Goal: Task Accomplishment & Management: Manage account settings

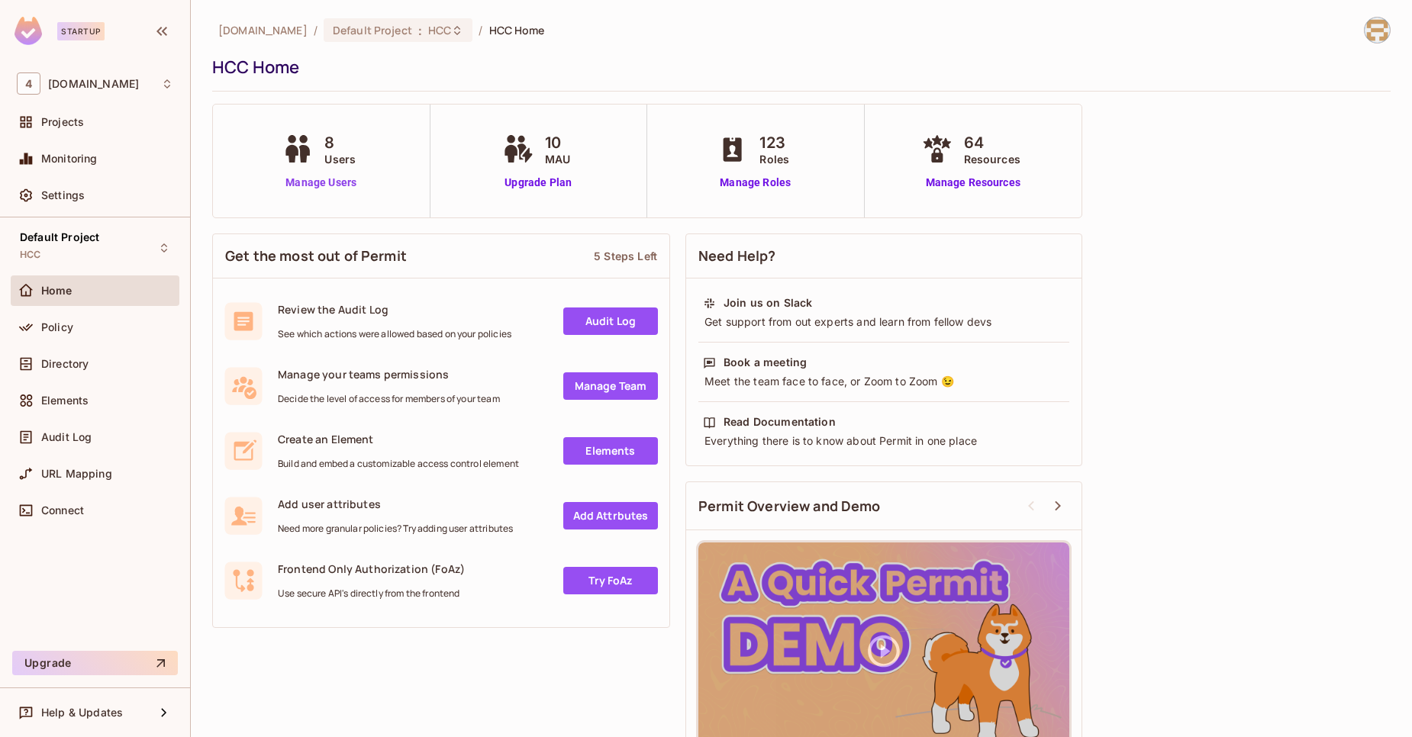
click at [334, 186] on link "Manage Users" at bounding box center [321, 183] width 85 height 16
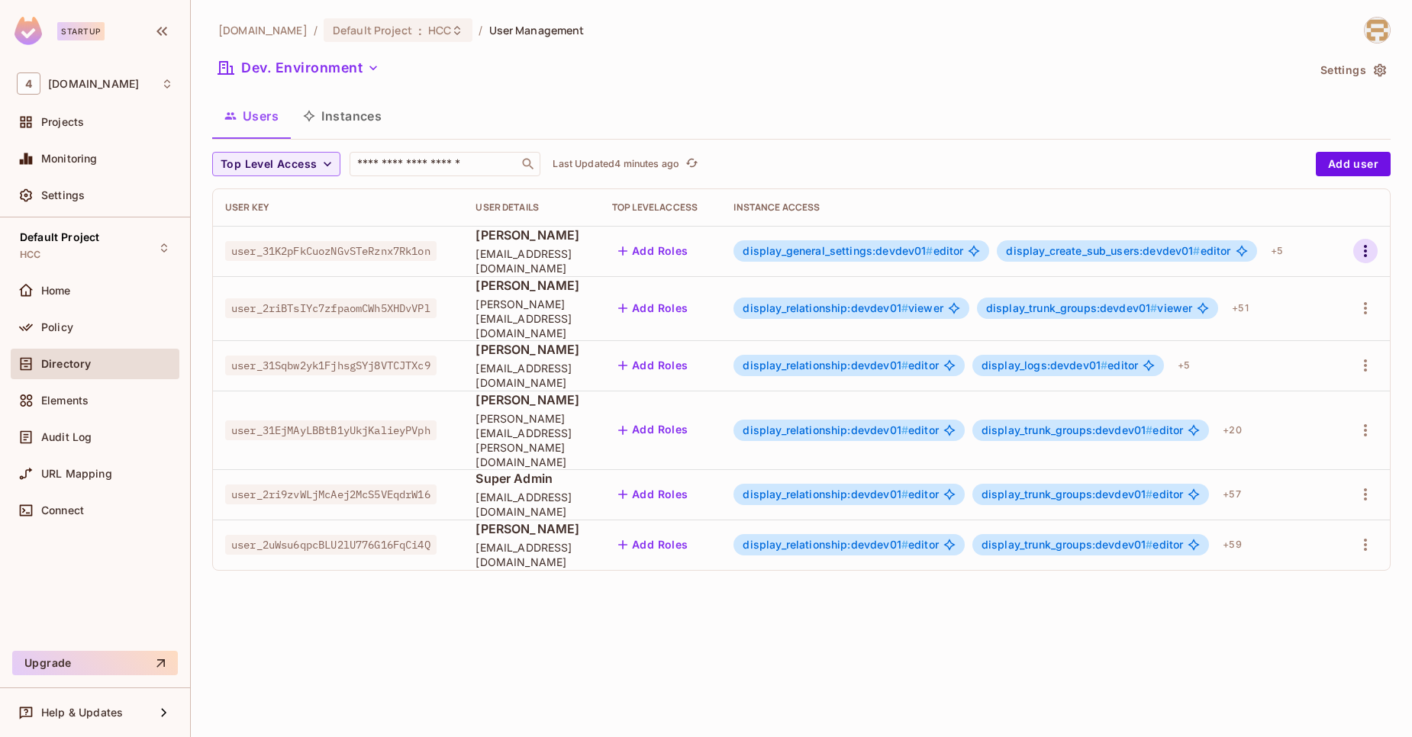
click at [1366, 257] on icon "button" at bounding box center [1365, 251] width 18 height 18
click at [1310, 281] on li "Edit" at bounding box center [1299, 286] width 135 height 34
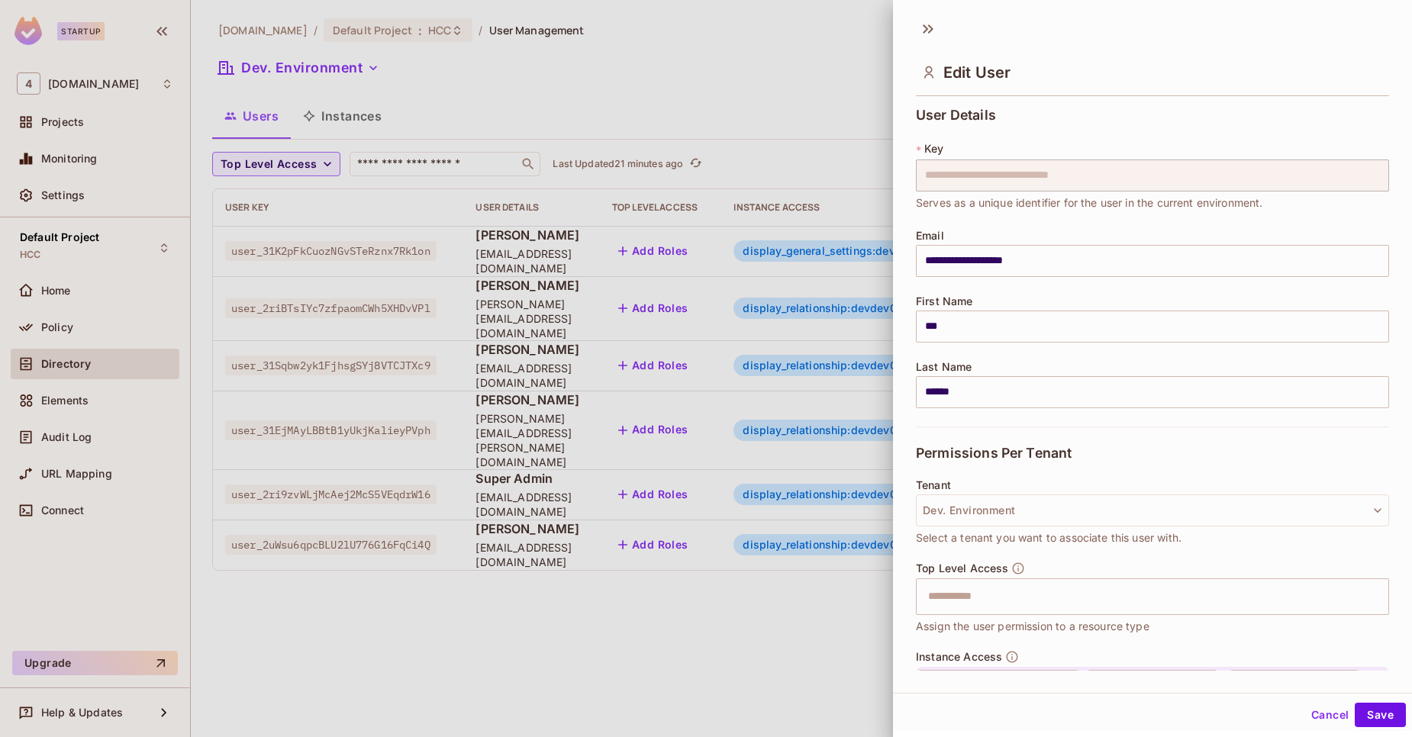
click at [1305, 715] on button "Cancel" at bounding box center [1330, 715] width 50 height 24
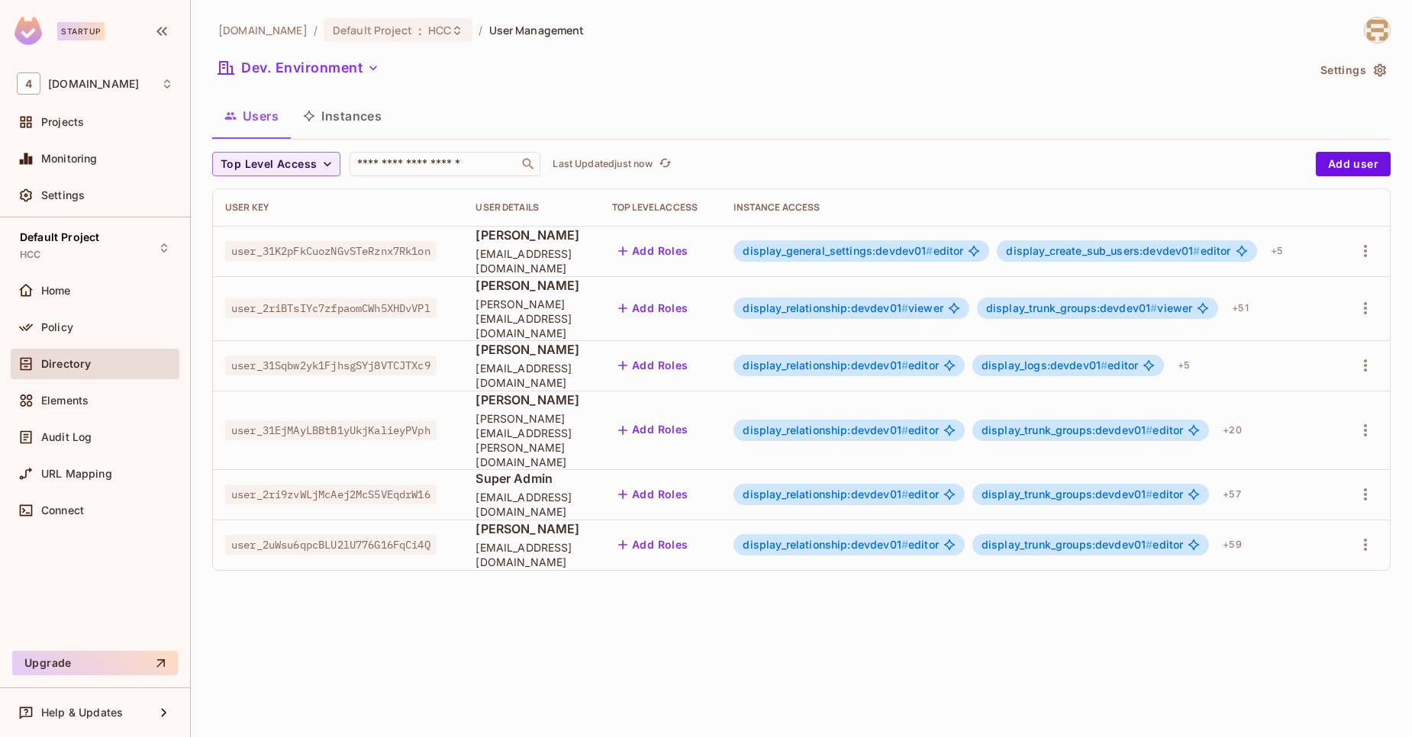
click at [342, 257] on span "user_31K2pFkCuozNGvSTeRznx7Rk1on" at bounding box center [330, 251] width 211 height 20
copy span "user_31K2pFkCuozNGvSTeRznx7Rk1on"
click at [369, 246] on span "user_31K2pFkCuozNGvSTeRznx7Rk1on" at bounding box center [330, 251] width 211 height 20
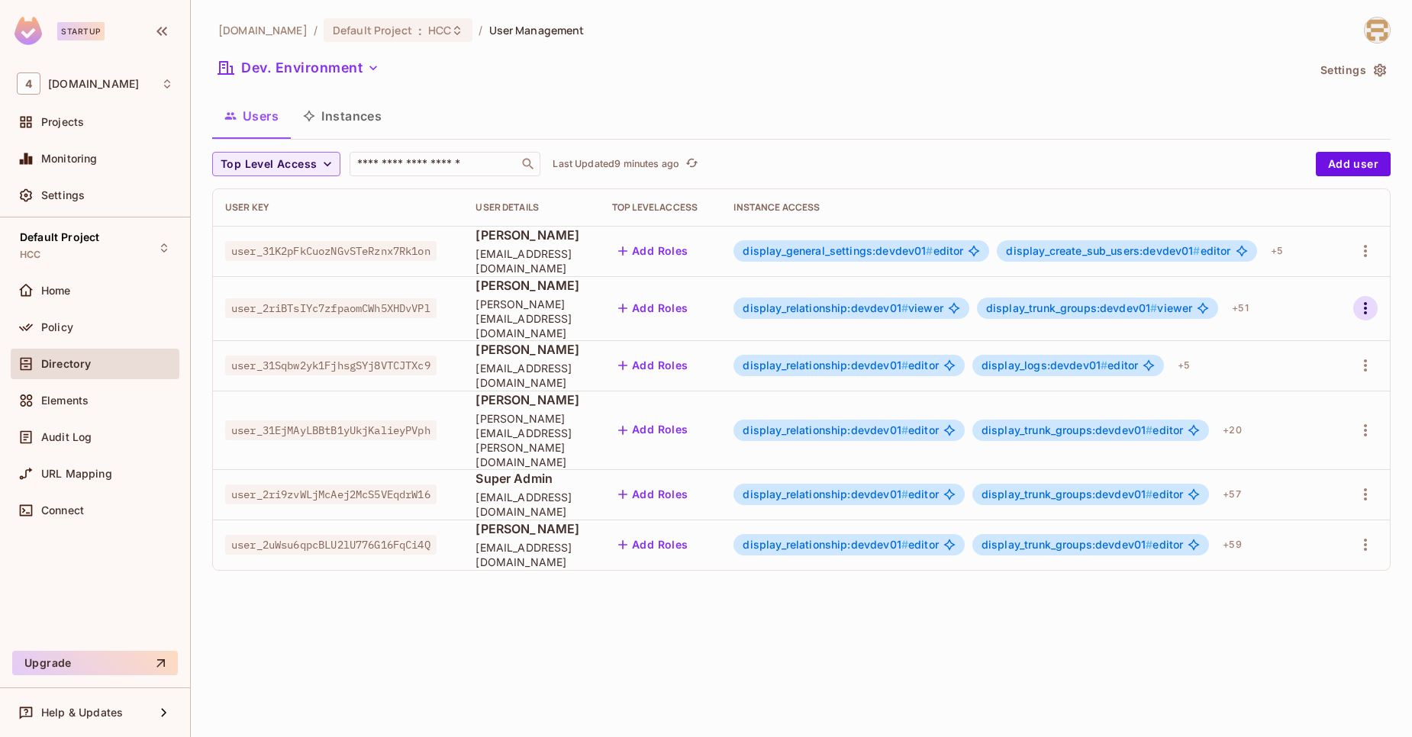
click at [1357, 306] on icon "button" at bounding box center [1365, 308] width 18 height 18
click at [1287, 325] on span "Edit" at bounding box center [1285, 336] width 30 height 24
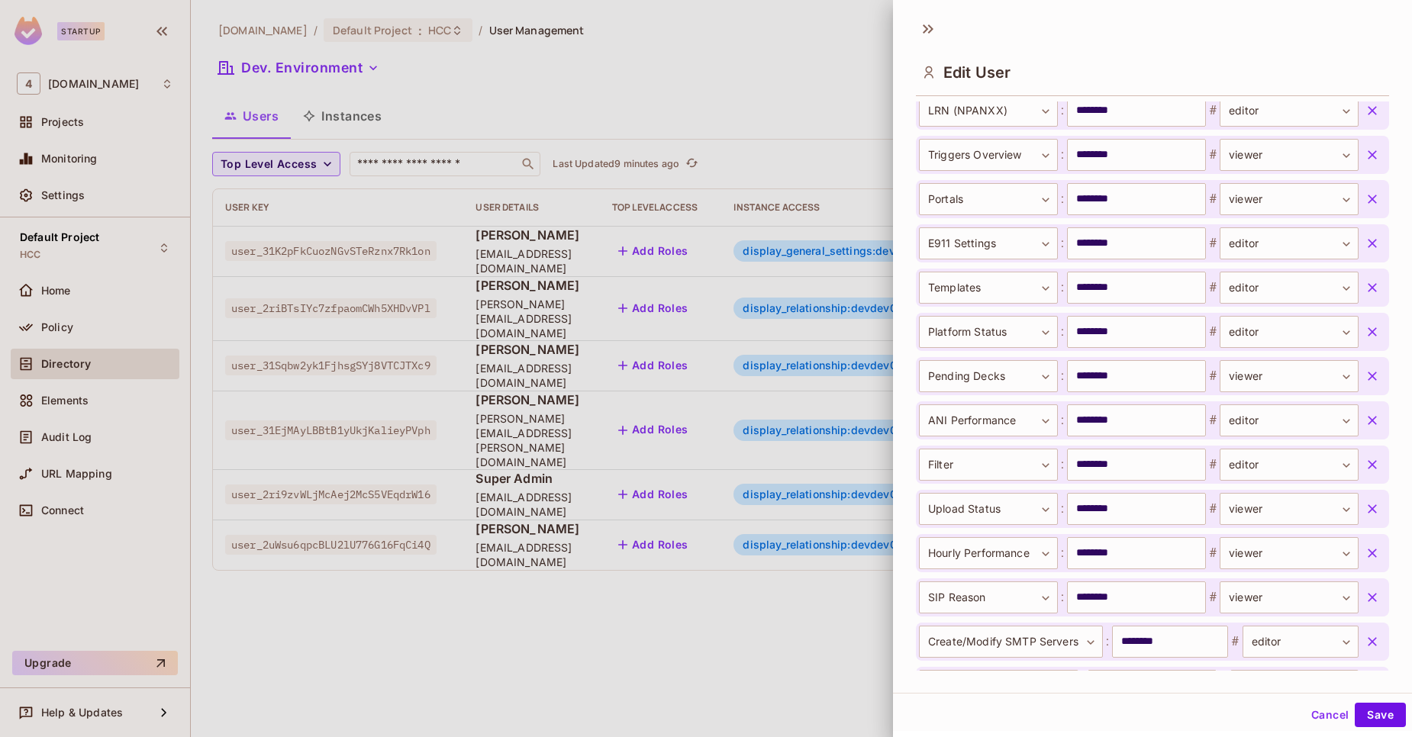
scroll to position [1890, 0]
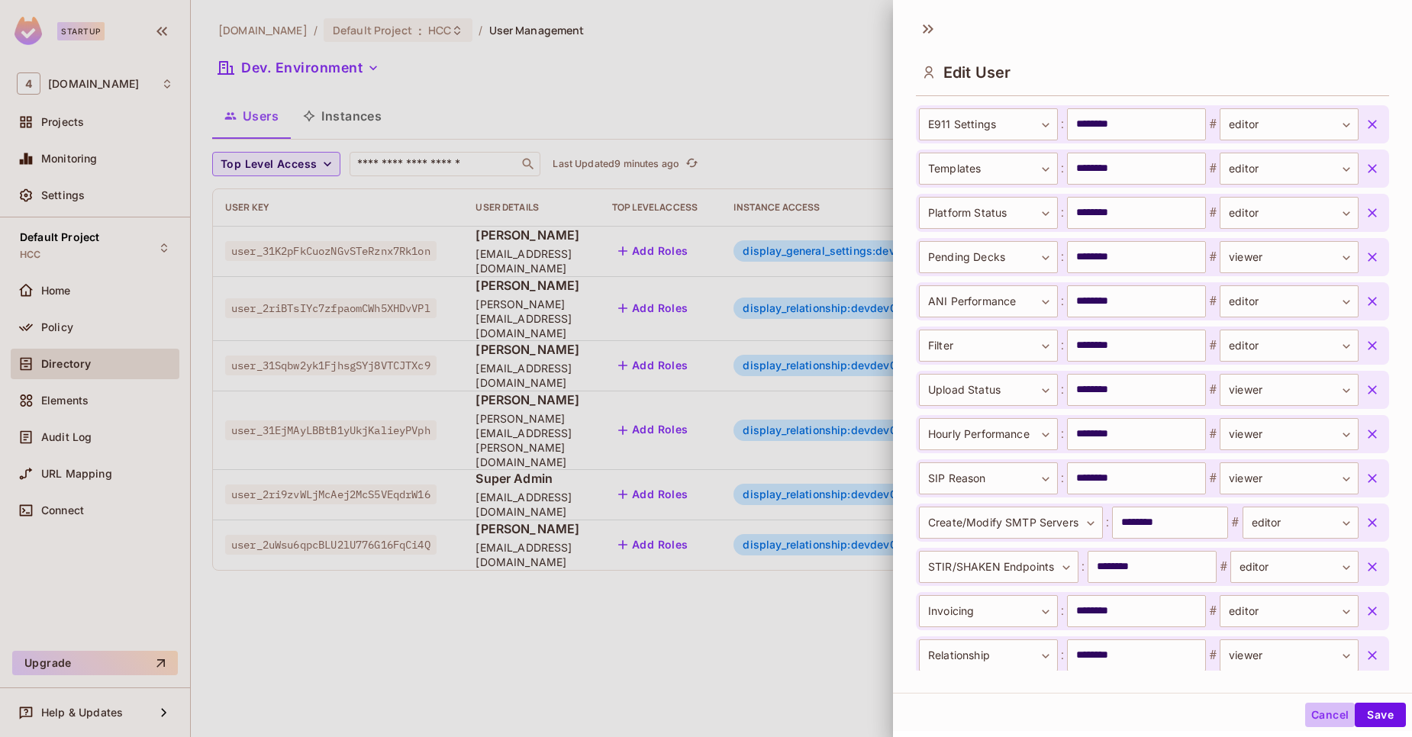
click at [1320, 704] on button "Cancel" at bounding box center [1330, 715] width 50 height 24
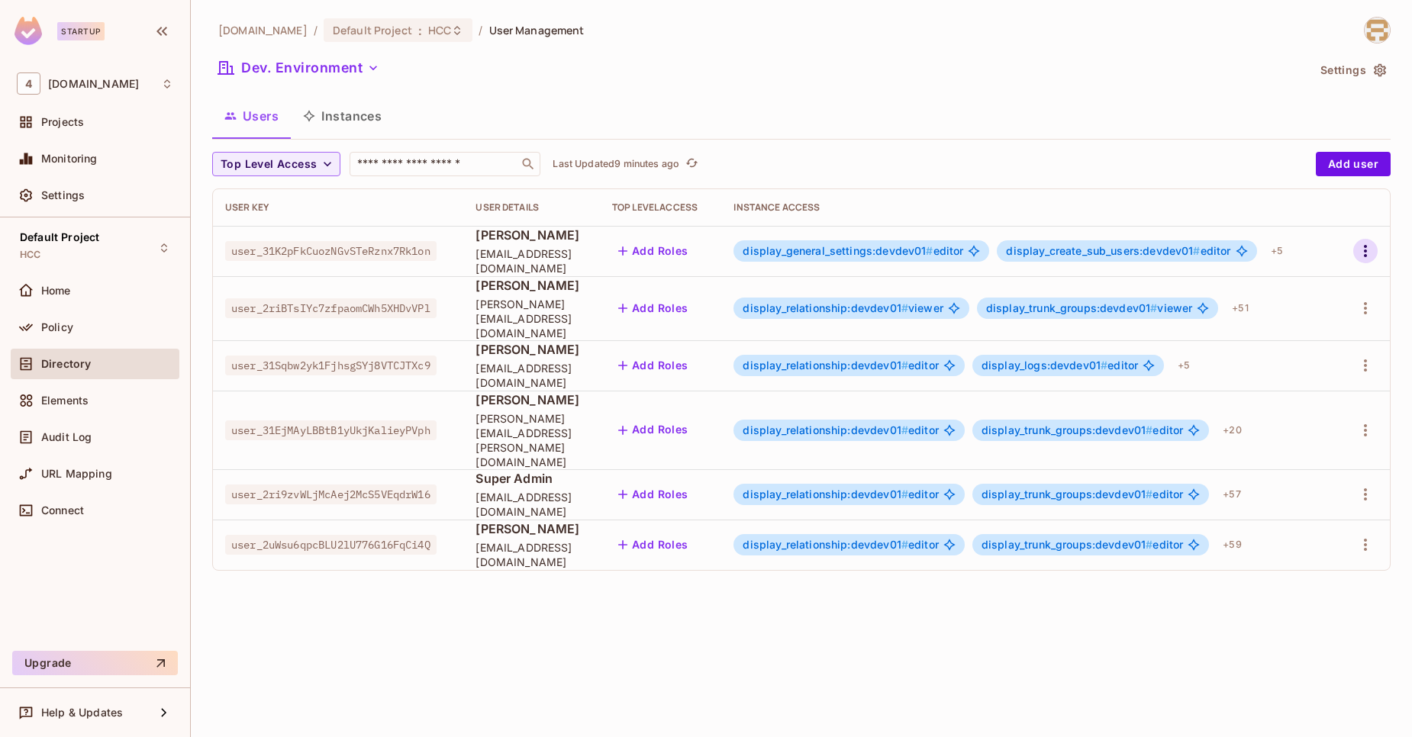
click at [1364, 257] on icon "button" at bounding box center [1365, 251] width 18 height 18
click at [1294, 347] on div "Delete User" at bounding box center [1305, 353] width 60 height 15
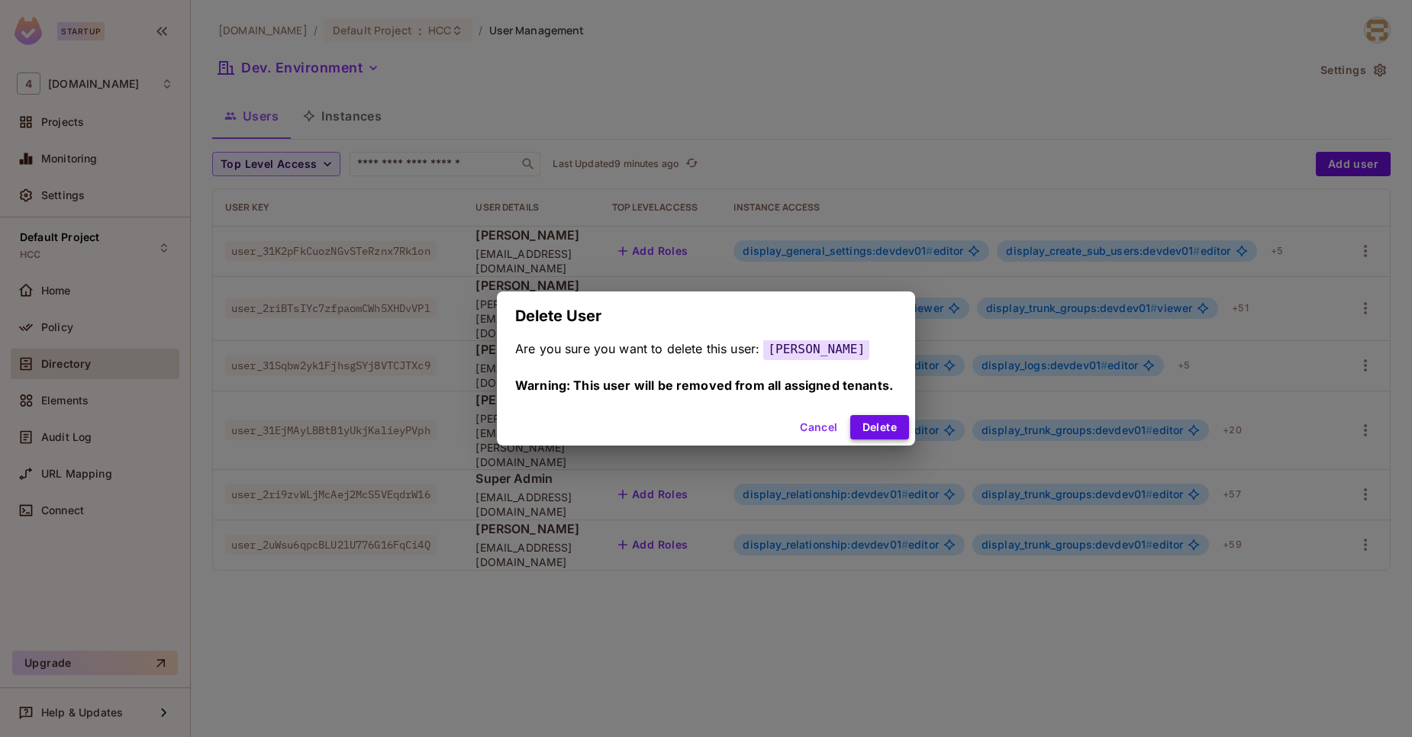
click at [872, 424] on button "Delete" at bounding box center [879, 427] width 59 height 24
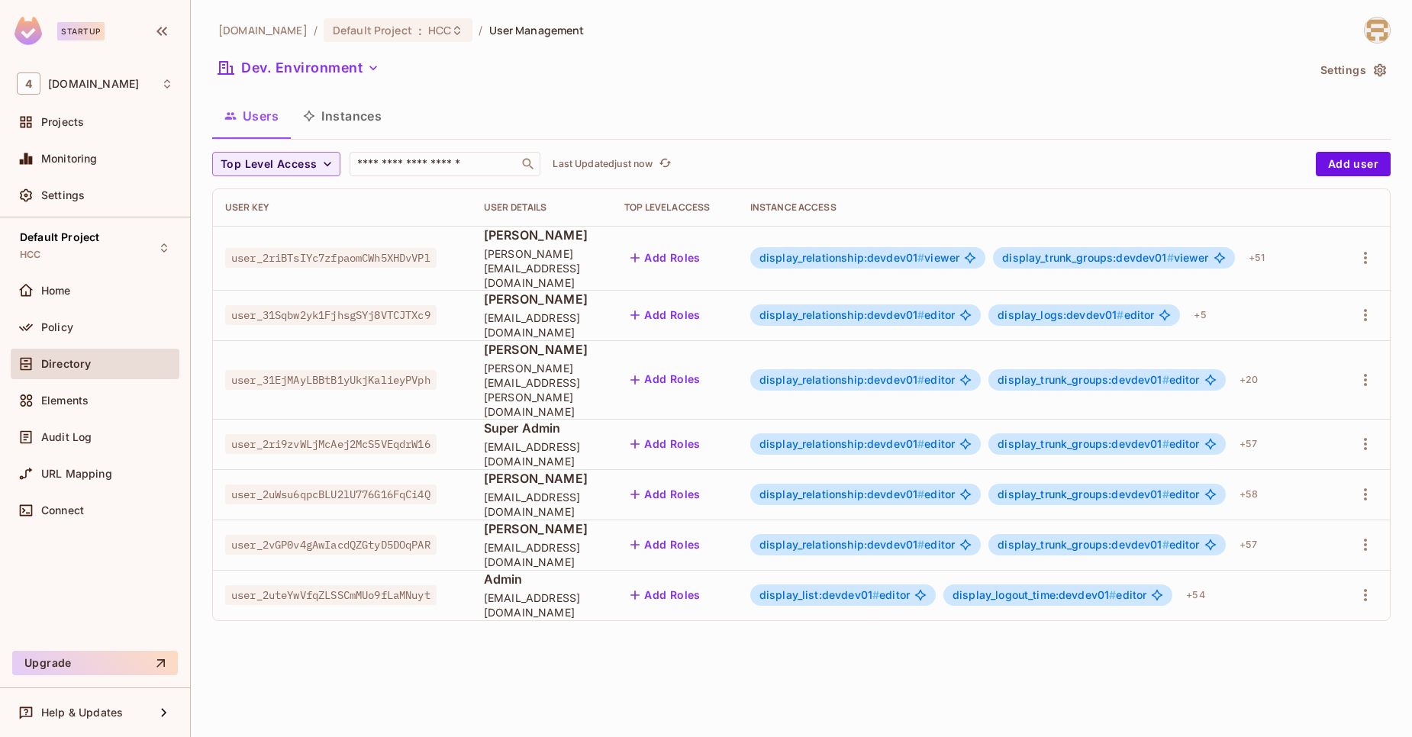
click at [285, 585] on span "user_2uteYwVfqZLSSCmMUo9fLaMNuyt" at bounding box center [330, 595] width 211 height 20
copy span "user_2uteYwVfqZLSSCmMUo9fLaMNuyt"
click at [704, 111] on div "Users Instances" at bounding box center [801, 116] width 1178 height 38
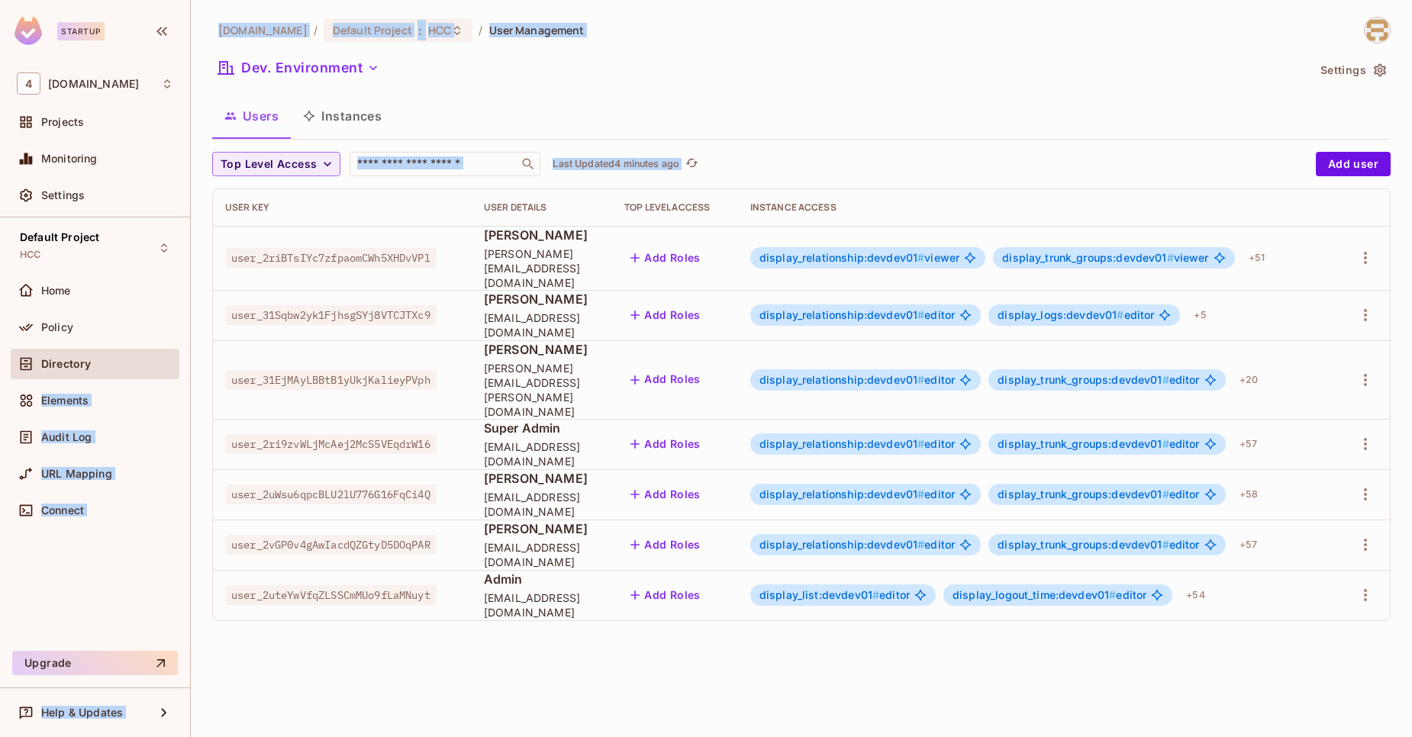
drag, startPoint x: 2, startPoint y: 409, endPoint x: -16, endPoint y: 415, distance: 18.6
click at [0, 415] on html "Startup 4 [DOMAIN_NAME] Projects Monitoring Settings Default Project HCC Home P…" at bounding box center [706, 368] width 1412 height 737
